Goal: Task Accomplishment & Management: Manage account settings

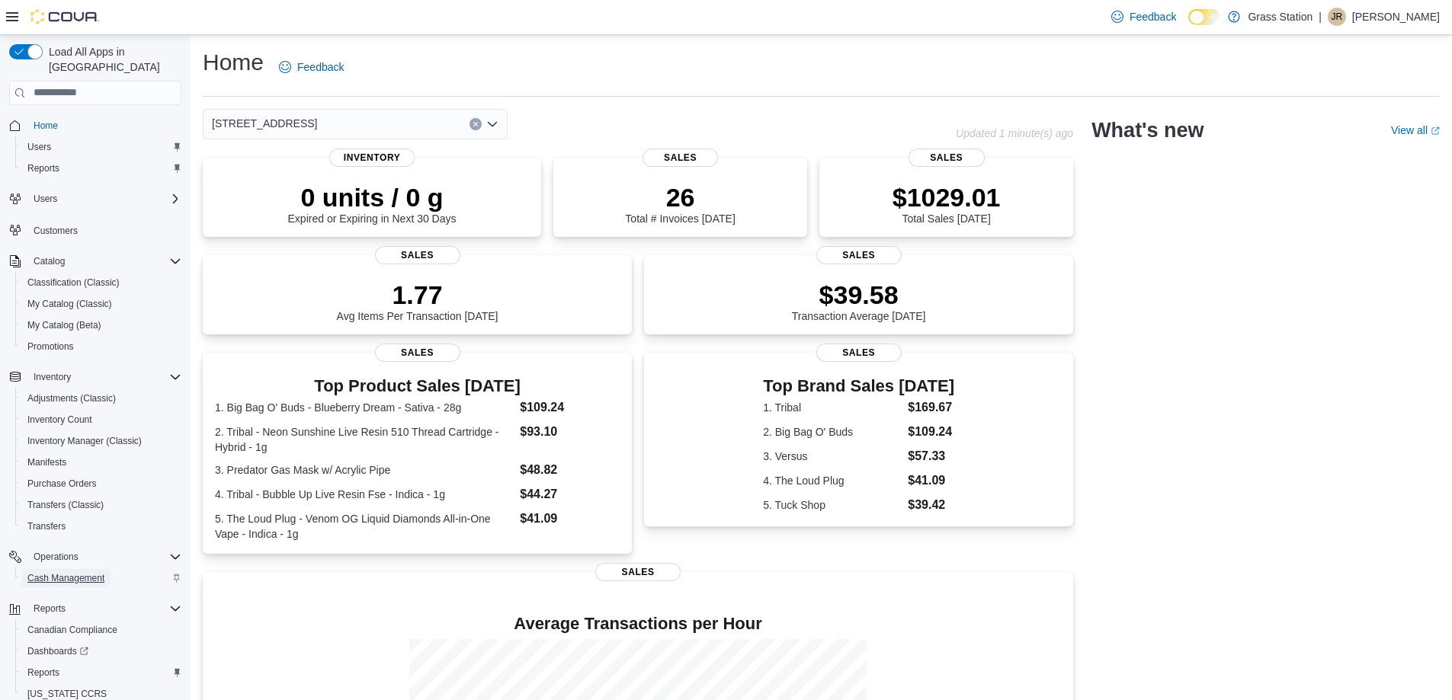
click at [105, 569] on link "Cash Management" at bounding box center [65, 578] width 89 height 18
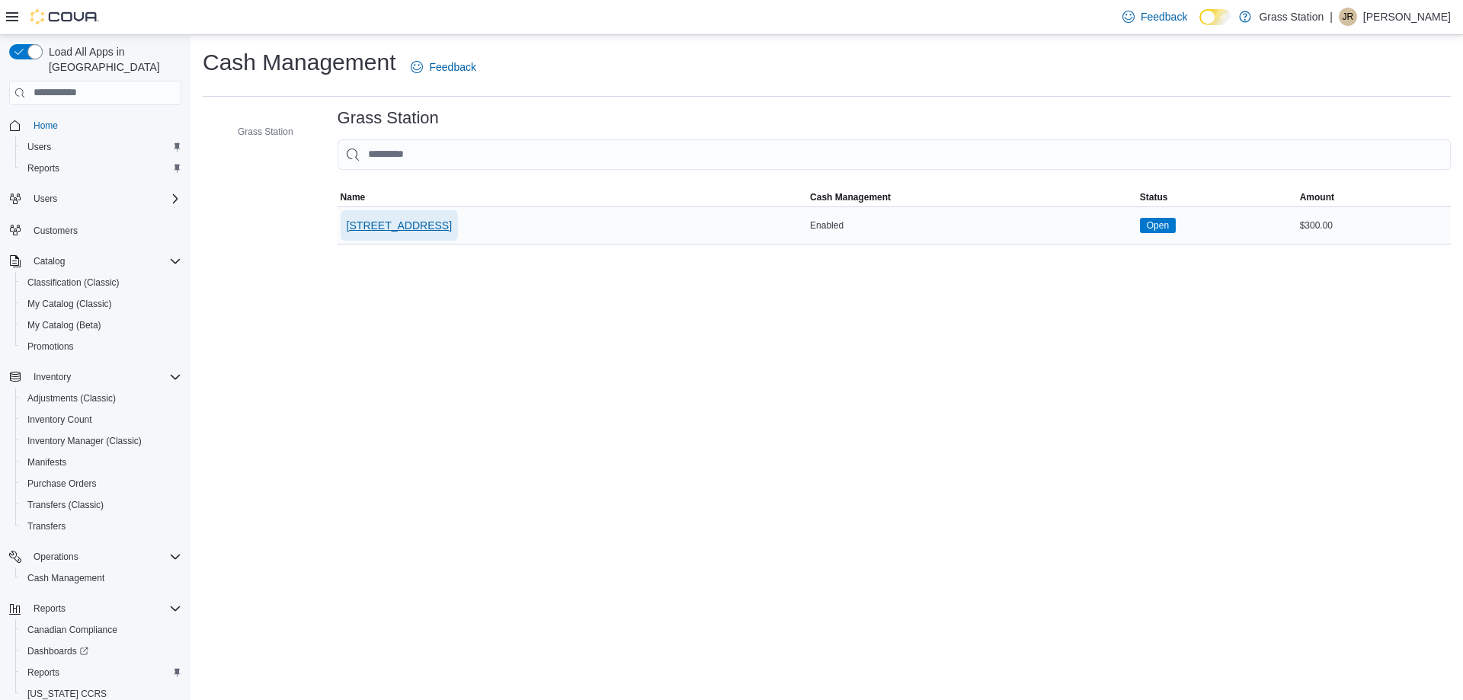
click at [443, 224] on span "[STREET_ADDRESS]" at bounding box center [399, 225] width 105 height 15
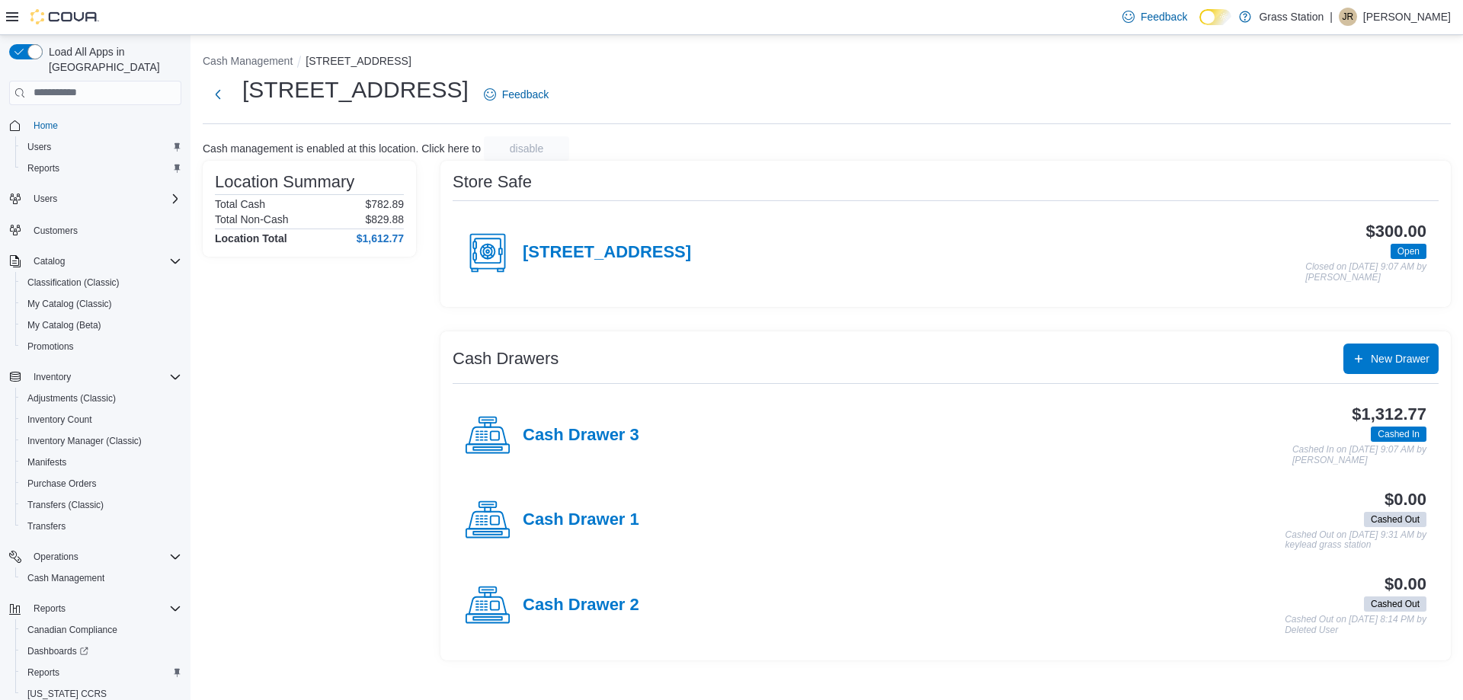
click at [584, 424] on div "Cash Drawer 3" at bounding box center [552, 436] width 175 height 46
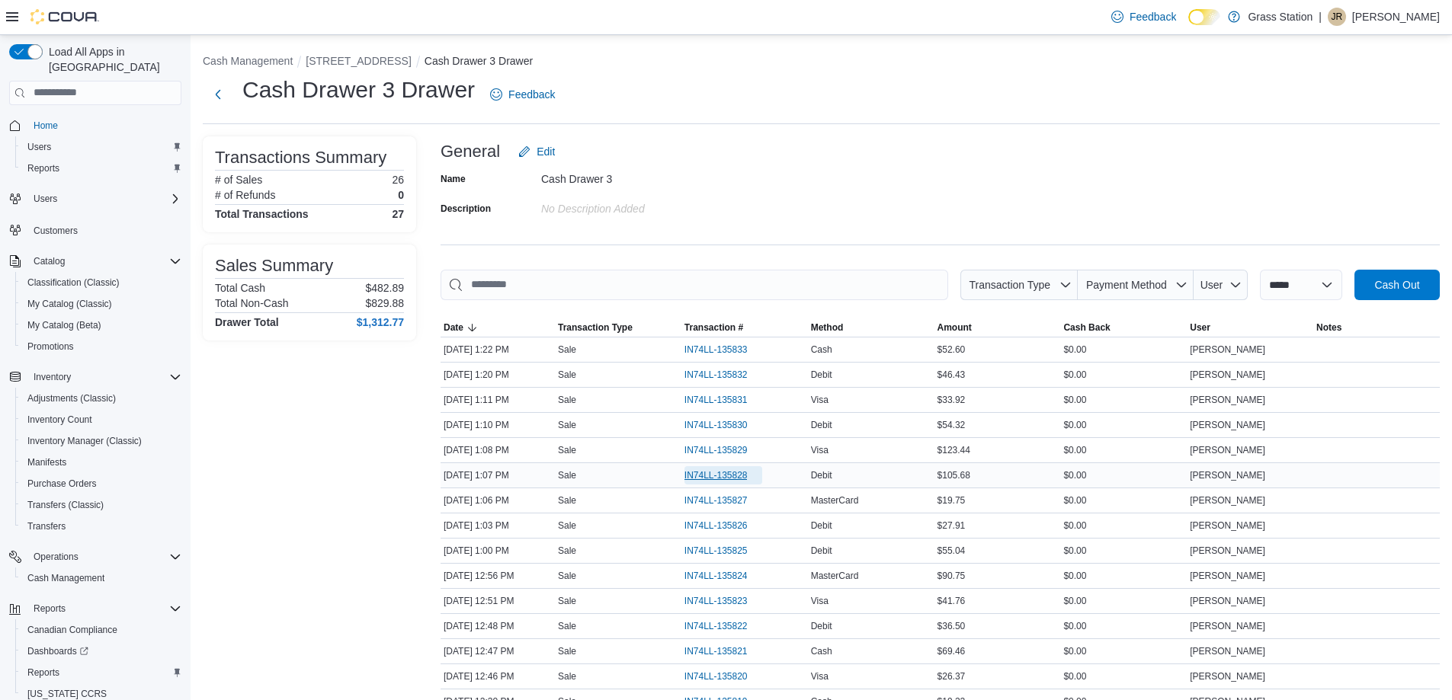
click at [694, 467] on span "IN74LL-135828" at bounding box center [723, 475] width 79 height 18
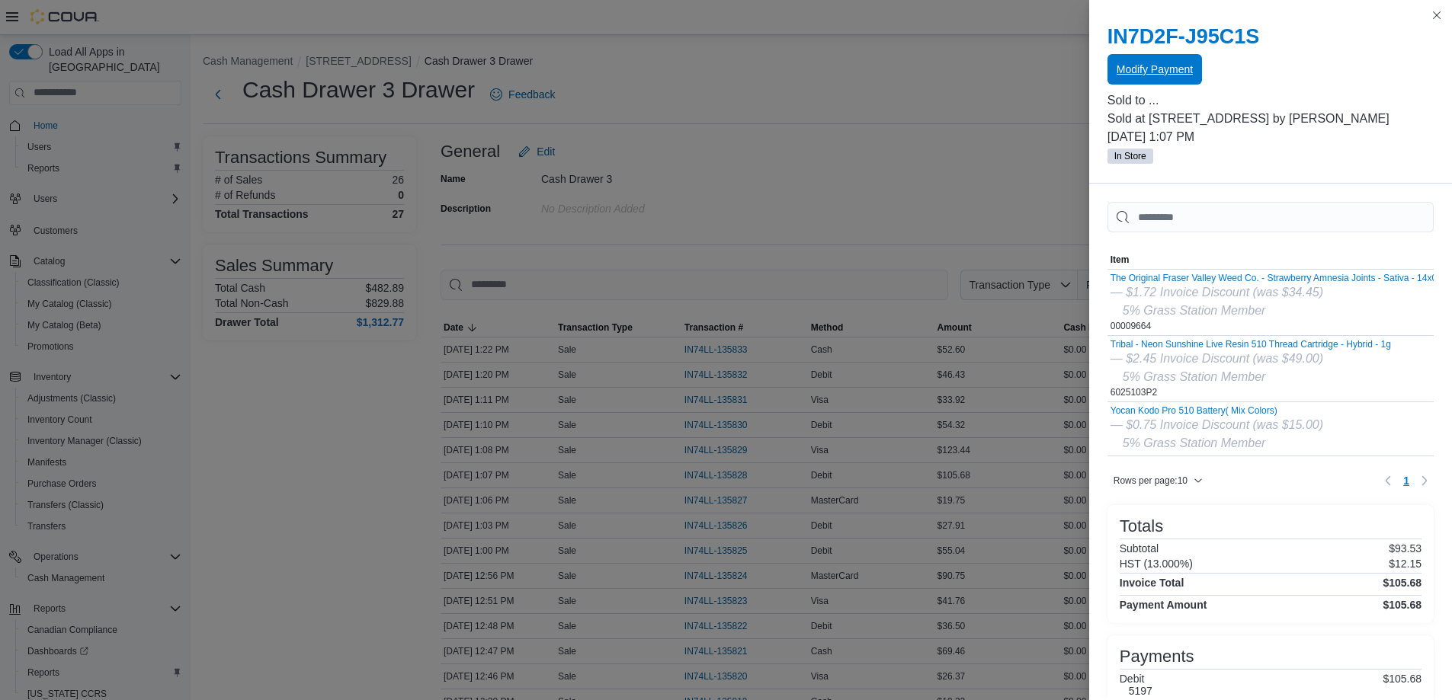
click at [1185, 82] on span "Modify Payment" at bounding box center [1155, 69] width 76 height 30
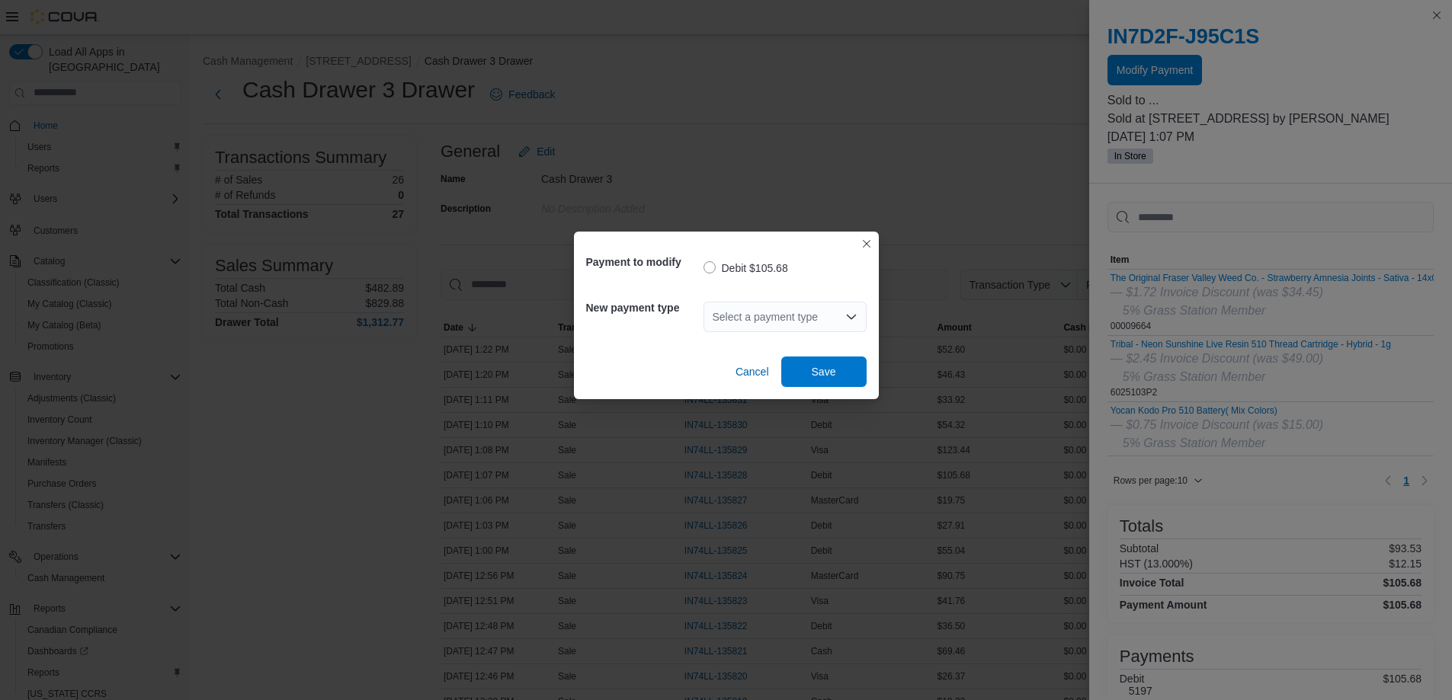
click at [802, 310] on div "Select a payment type" at bounding box center [785, 317] width 163 height 30
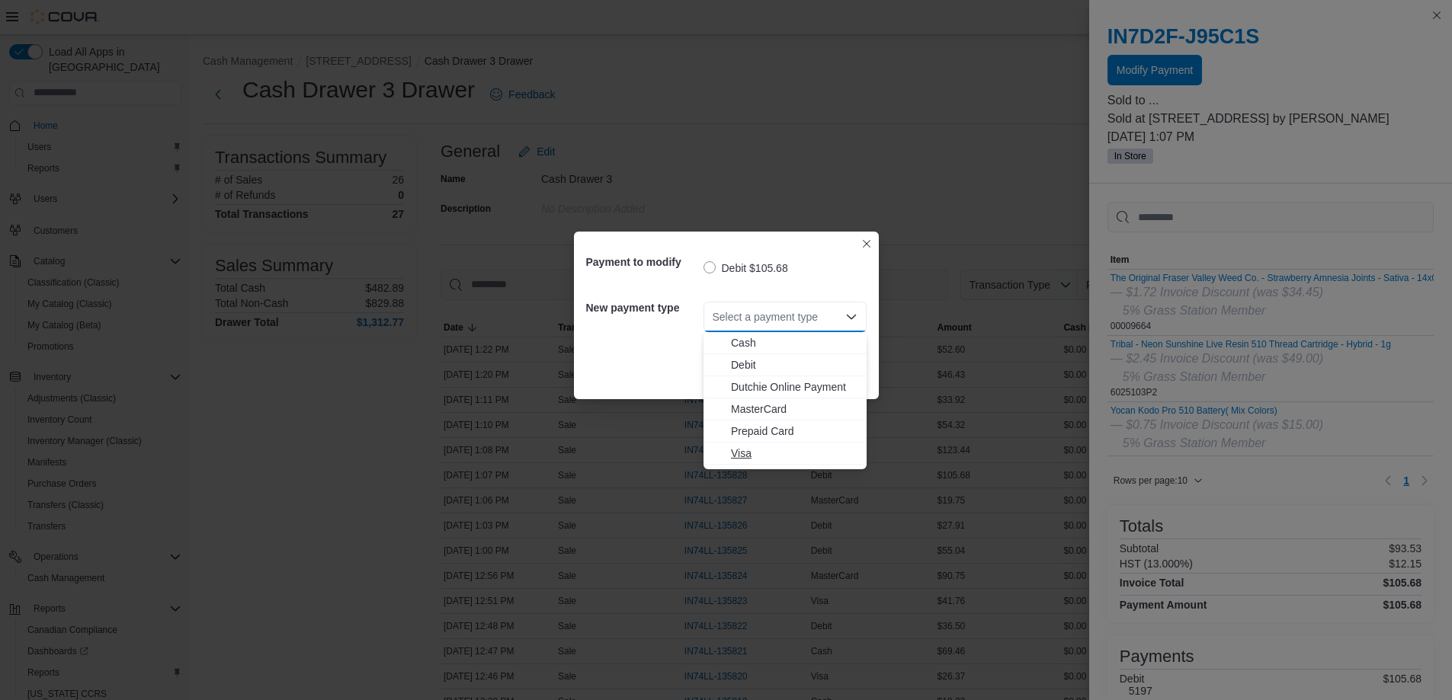
click at [758, 453] on span "Visa" at bounding box center [794, 453] width 127 height 15
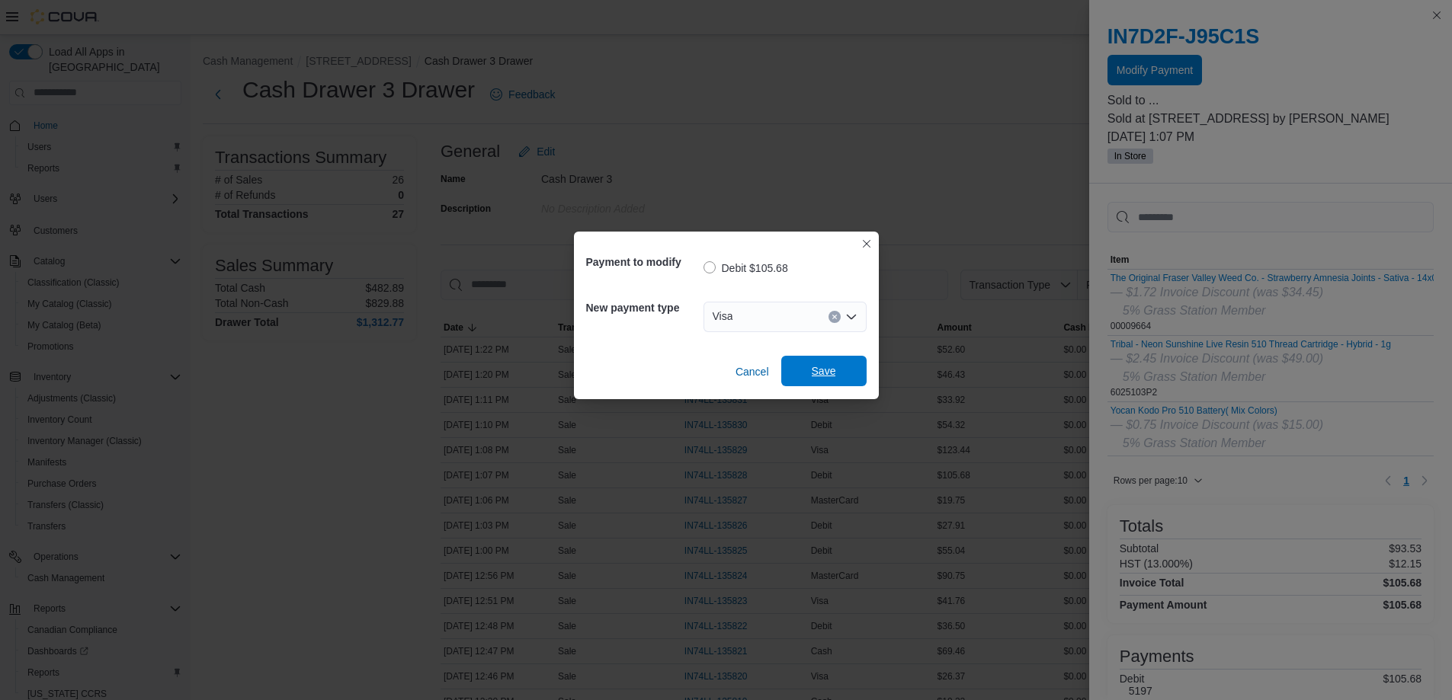
click at [837, 381] on span "Save" at bounding box center [823, 371] width 67 height 30
